Goal: Information Seeking & Learning: Find specific fact

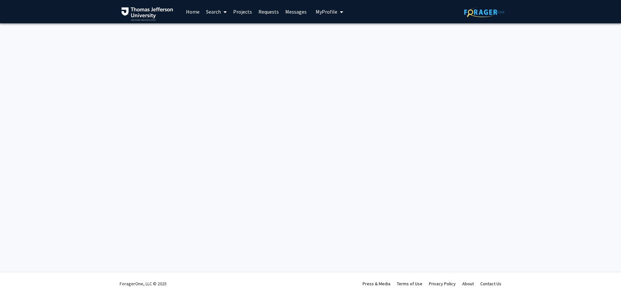
click at [291, 12] on link "Messages" at bounding box center [296, 11] width 28 height 23
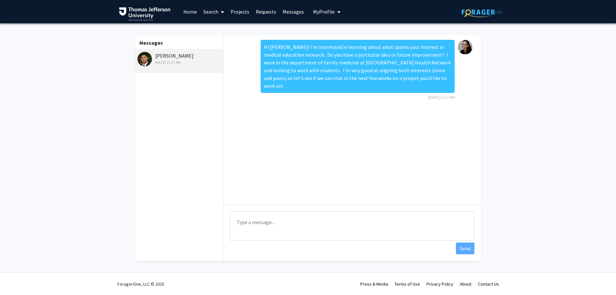
click at [188, 13] on link "Home" at bounding box center [190, 11] width 20 height 23
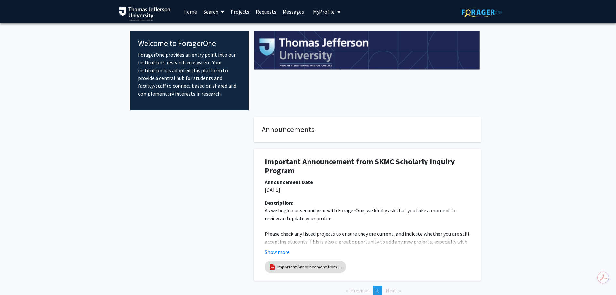
click at [241, 14] on link "Projects" at bounding box center [239, 11] width 25 height 23
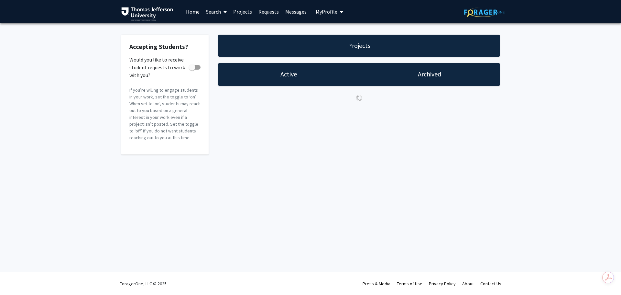
checkbox input "true"
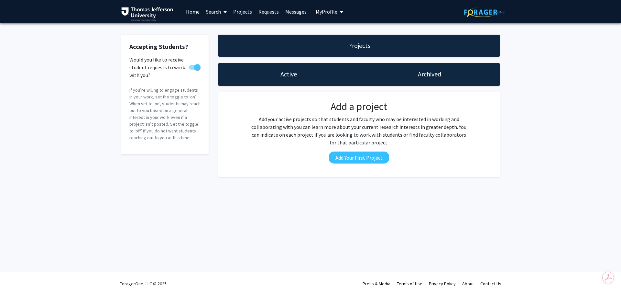
click at [262, 12] on link "Requests" at bounding box center [268, 11] width 27 height 23
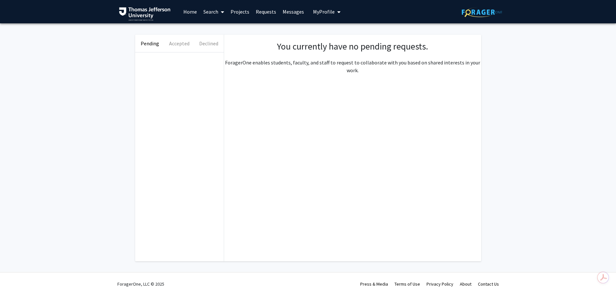
click at [212, 13] on link "Search" at bounding box center [213, 11] width 27 height 23
click at [215, 28] on span "Faculty/Staff" at bounding box center [224, 29] width 48 height 13
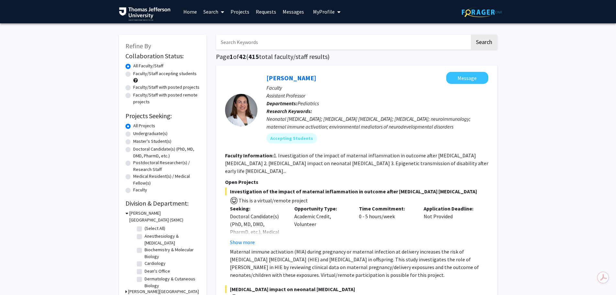
click at [277, 44] on input "Search Keywords" at bounding box center [343, 42] width 254 height 15
click at [471, 35] on button "Search" at bounding box center [484, 42] width 27 height 15
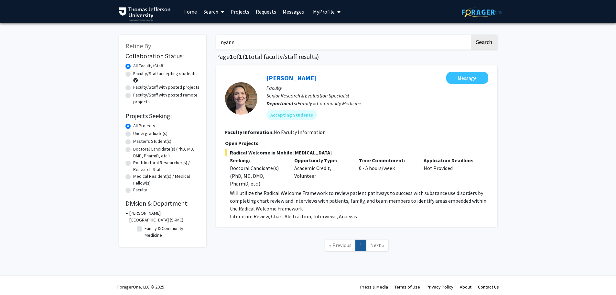
drag, startPoint x: 238, startPoint y: 46, endPoint x: 208, endPoint y: 43, distance: 30.9
click at [208, 43] on div "Refine By Collaboration Status: Collaboration Status All Faculty/Staff Collabor…" at bounding box center [308, 146] width 388 height 236
type input "[PERSON_NAME]"
click at [471, 35] on button "Search" at bounding box center [484, 42] width 27 height 15
